Goal: Check status

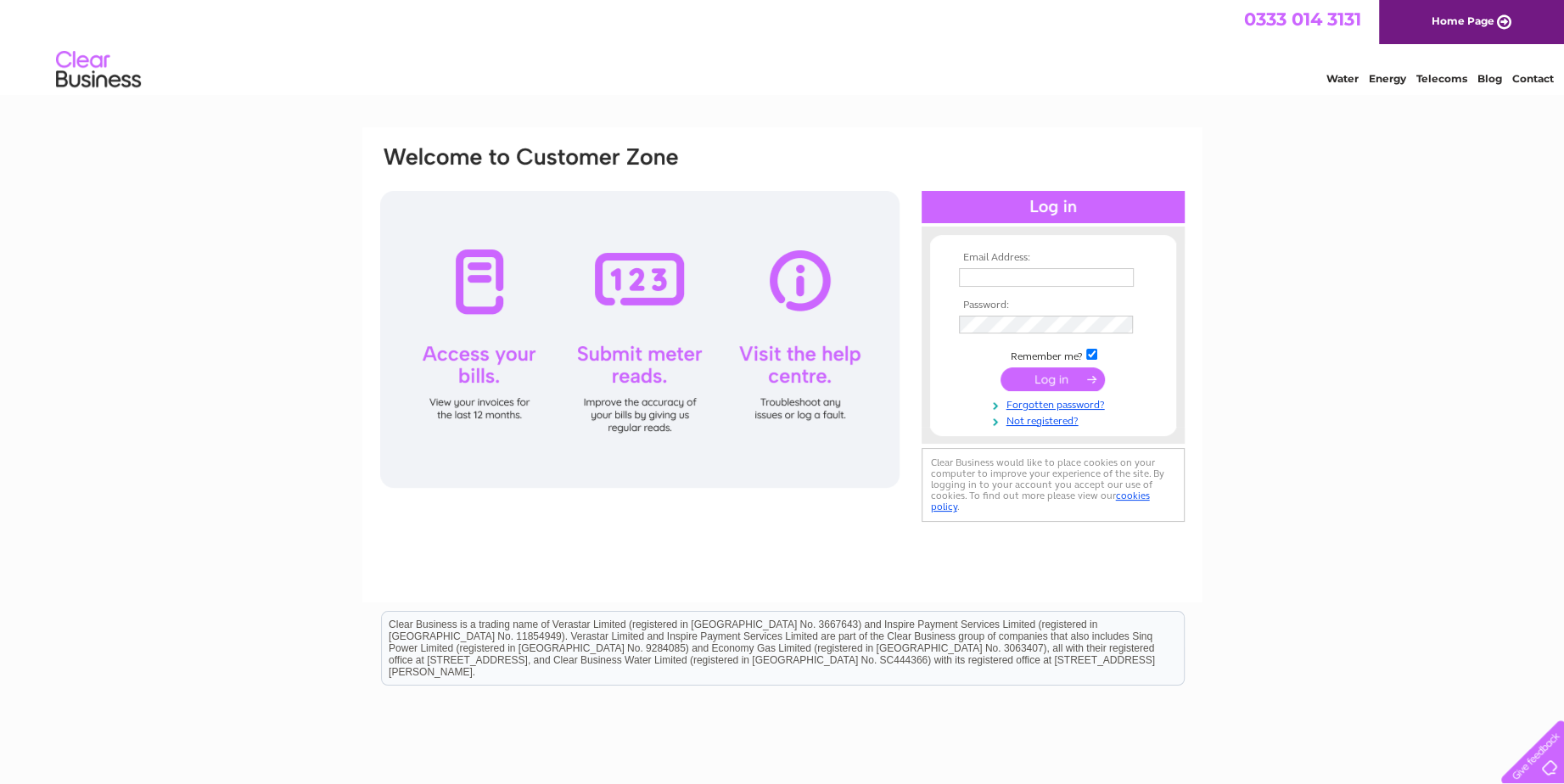
type input "[EMAIL_ADDRESS][DOMAIN_NAME]"
click at [1041, 374] on input "submit" at bounding box center [1052, 379] width 104 height 24
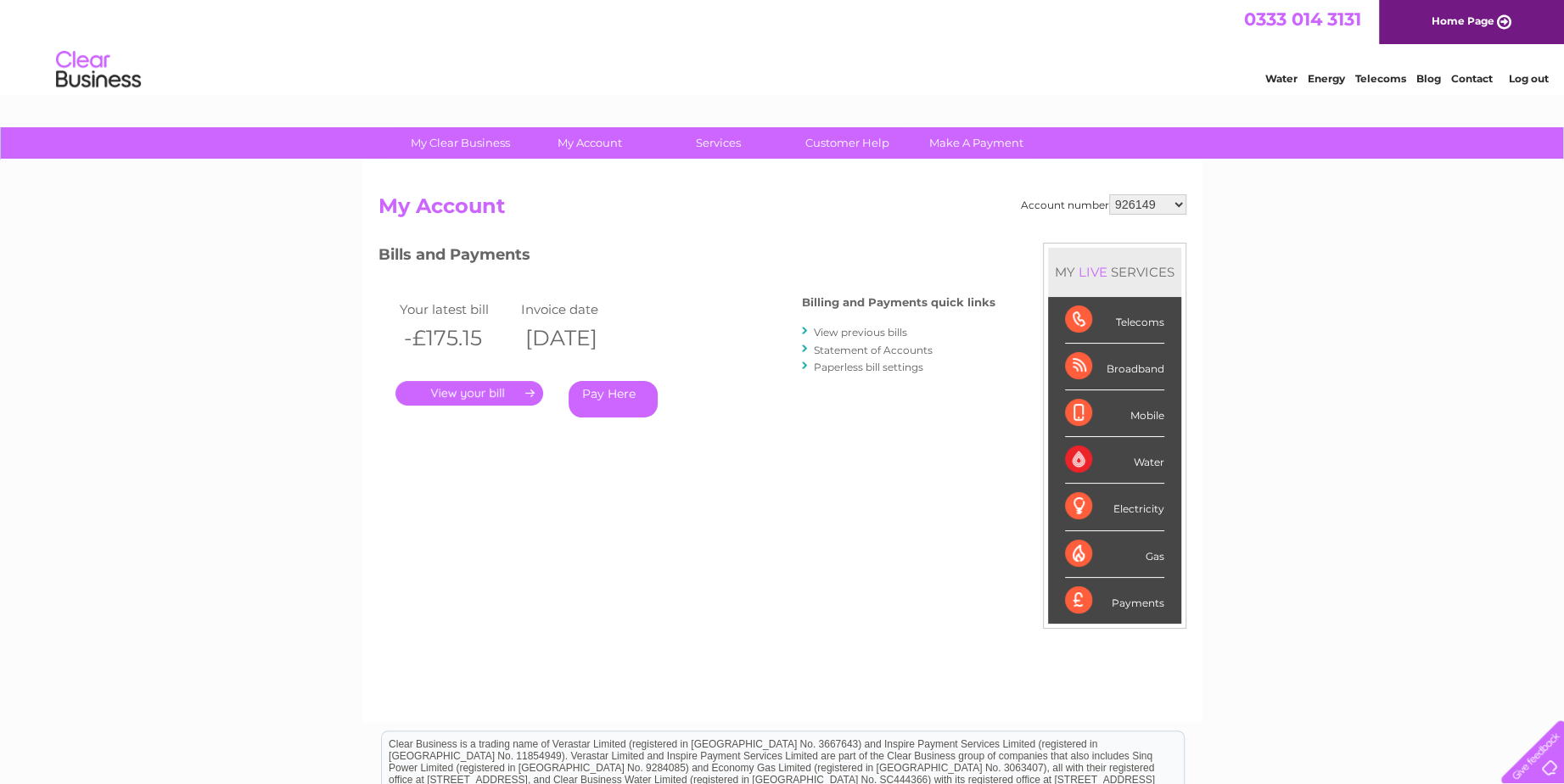
click at [1152, 198] on select "926149 30320766" at bounding box center [1147, 204] width 77 height 20
select select "30320766"
click at [1109, 194] on select "926149 30320766" at bounding box center [1147, 204] width 77 height 20
click at [459, 387] on link "." at bounding box center [469, 393] width 147 height 25
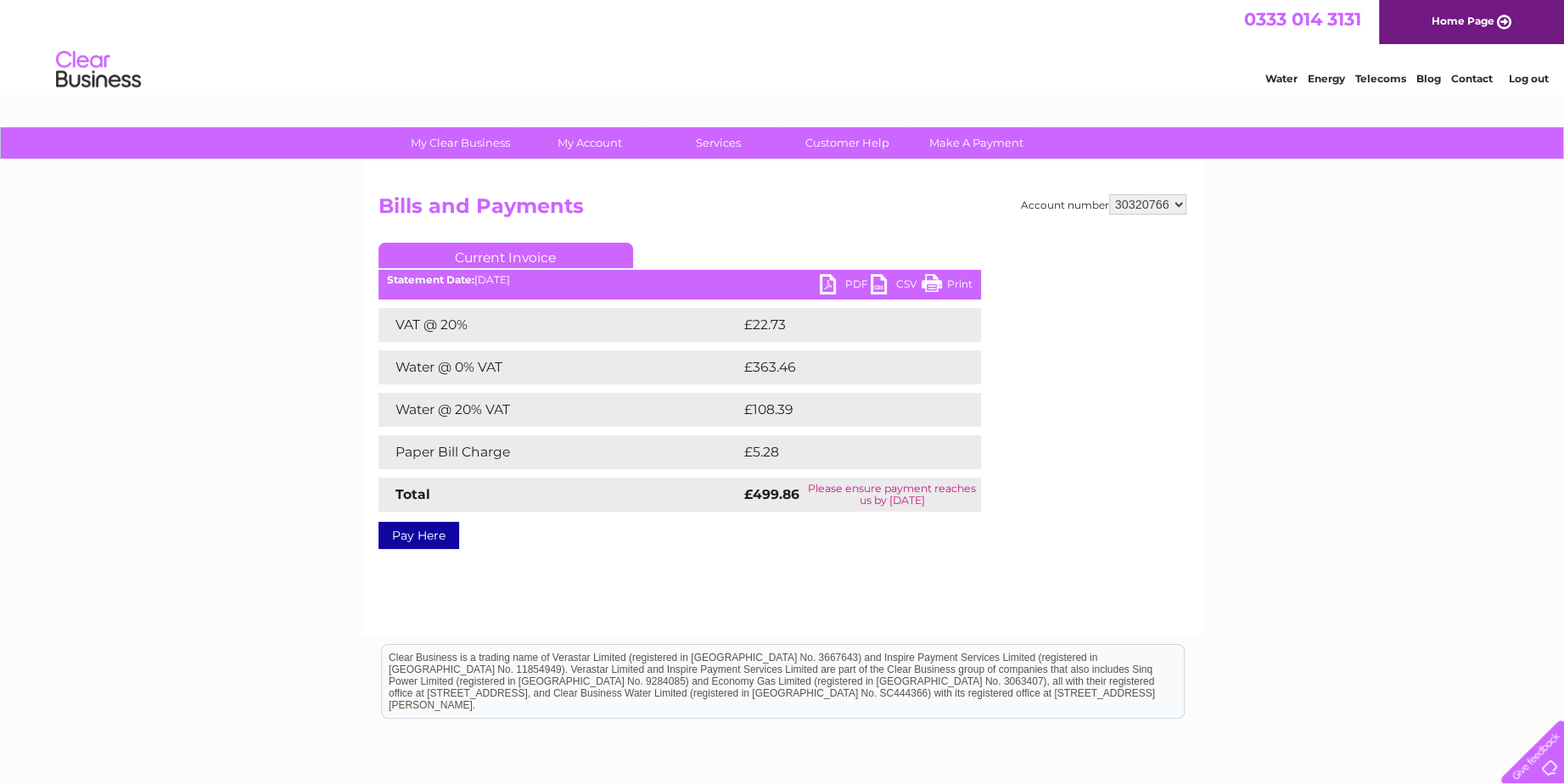
click at [840, 283] on link "PDF" at bounding box center [845, 287] width 51 height 25
